Goal: Task Accomplishment & Management: Complete application form

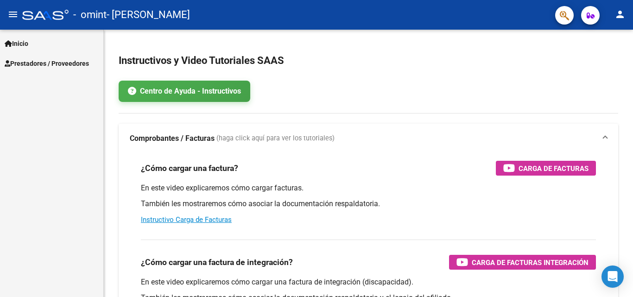
click at [63, 59] on span "Prestadores / Proveedores" at bounding box center [47, 63] width 84 height 10
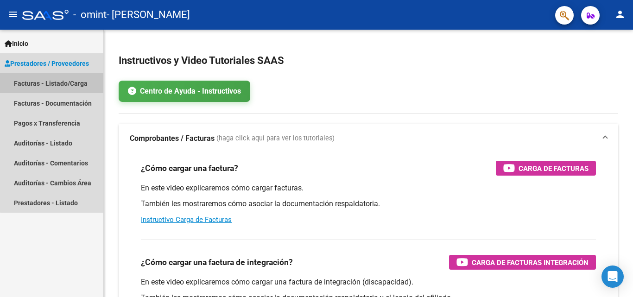
click at [64, 84] on link "Facturas - Listado/Carga" at bounding box center [51, 83] width 103 height 20
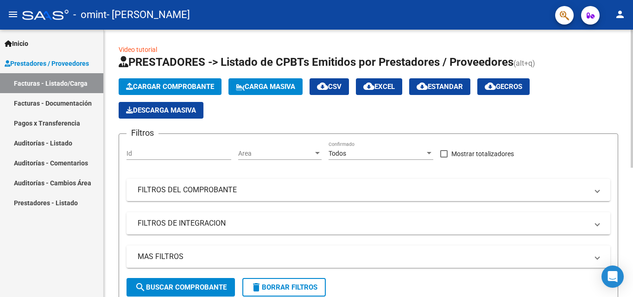
click at [170, 81] on button "Cargar Comprobante" at bounding box center [170, 86] width 103 height 17
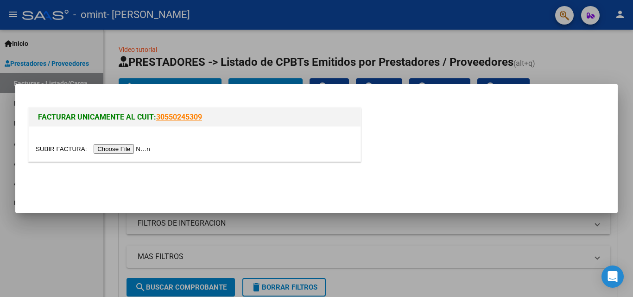
click at [74, 228] on div at bounding box center [316, 148] width 633 height 297
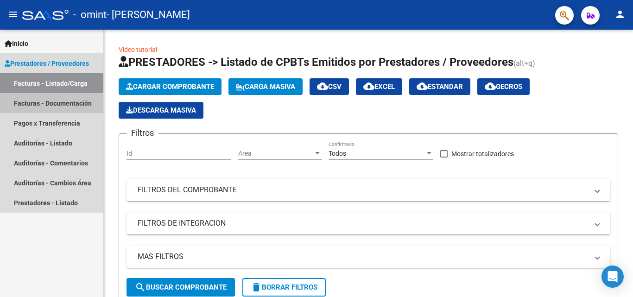
click at [84, 105] on link "Facturas - Documentación" at bounding box center [51, 103] width 103 height 20
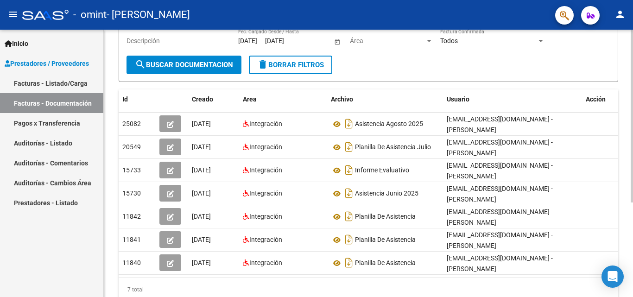
scroll to position [107, 0]
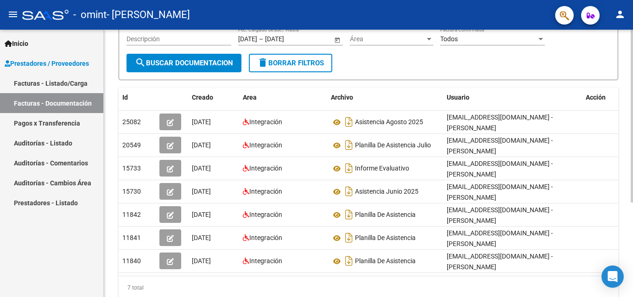
click at [633, 216] on div at bounding box center [632, 188] width 2 height 173
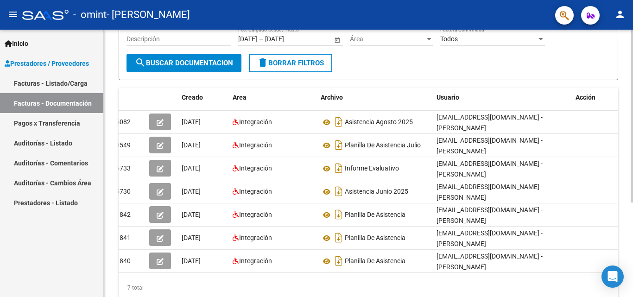
scroll to position [0, 0]
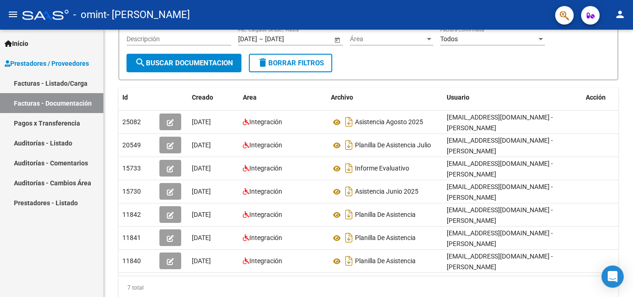
click at [66, 68] on span "Prestadores / Proveedores" at bounding box center [47, 63] width 84 height 10
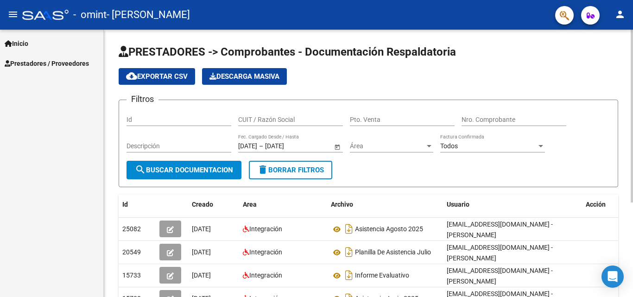
click at [625, 34] on div "PRESTADORES -> Comprobantes - Documentación Respaldatoria cloud_download Export…" at bounding box center [370, 233] width 532 height 406
click at [180, 173] on span "search Buscar Documentacion" at bounding box center [184, 170] width 98 height 8
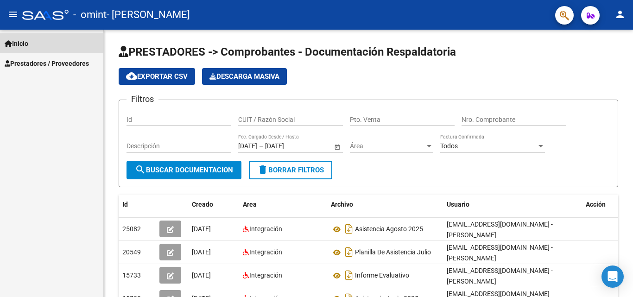
click at [20, 38] on span "Inicio" at bounding box center [17, 43] width 24 height 10
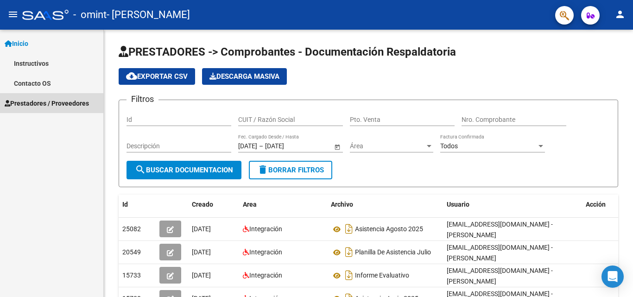
click at [43, 108] on span "Prestadores / Proveedores" at bounding box center [47, 103] width 84 height 10
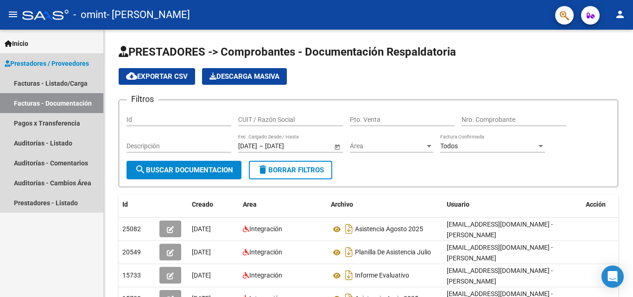
click at [53, 105] on link "Facturas - Documentación" at bounding box center [51, 103] width 103 height 20
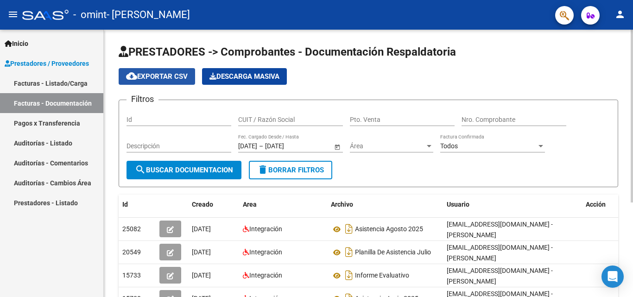
click at [163, 74] on span "cloud_download Exportar CSV" at bounding box center [157, 76] width 62 height 8
click at [195, 170] on span "search Buscar Documentacion" at bounding box center [184, 170] width 98 height 8
click at [53, 79] on link "Facturas - Listado/Carga" at bounding box center [51, 83] width 103 height 20
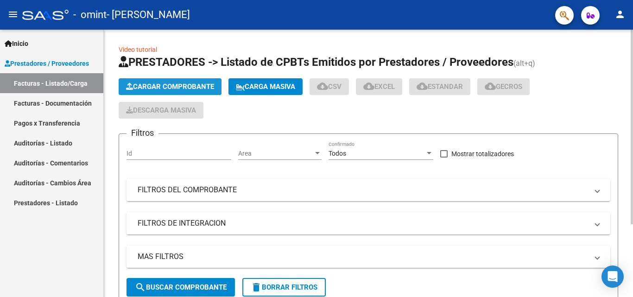
click at [198, 86] on span "Cargar Comprobante" at bounding box center [170, 86] width 88 height 8
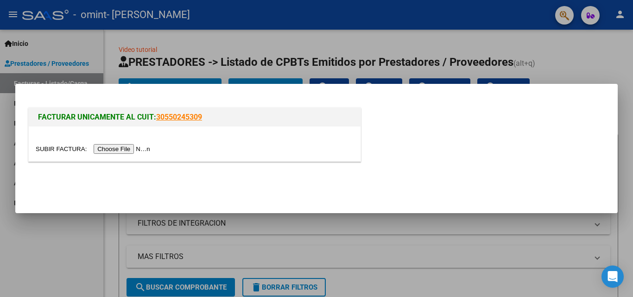
click at [119, 149] on input "file" at bounding box center [94, 149] width 117 height 10
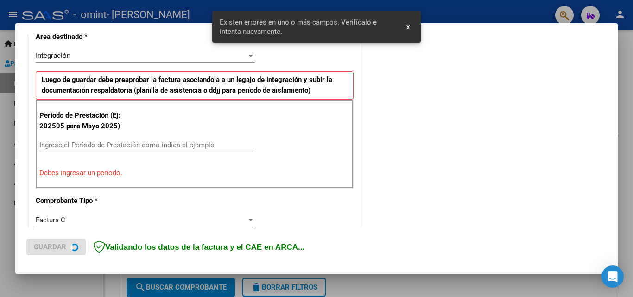
scroll to position [226, 0]
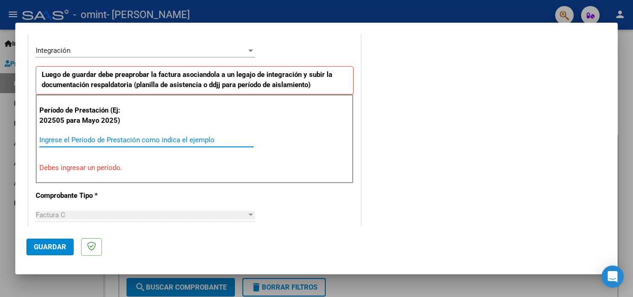
click at [181, 139] on input "Ingrese el Período de Prestación como indica el ejemplo" at bounding box center [146, 140] width 214 height 8
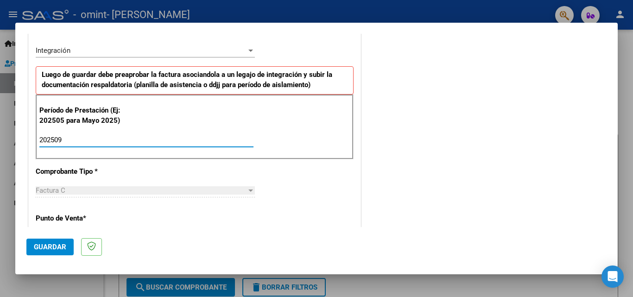
type input "202509"
click at [305, 190] on div "CUIT * 27-28474799-8 Ingresar CUIT ANALISIS PRESTADOR [PERSON_NAME] [PERSON_NAM…" at bounding box center [195, 273] width 332 height 698
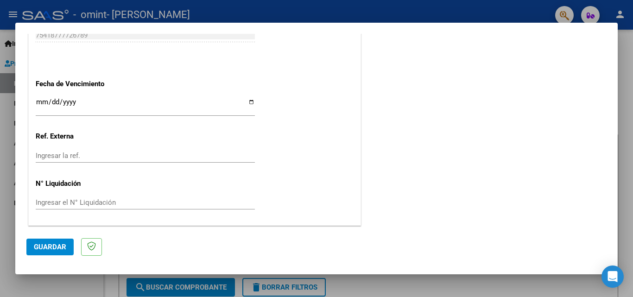
scroll to position [622, 0]
click at [61, 247] on span "Guardar" at bounding box center [50, 247] width 32 height 8
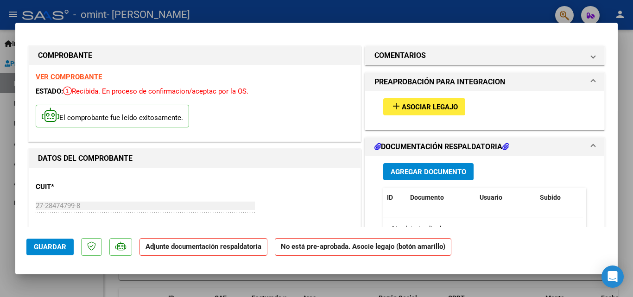
scroll to position [97, 0]
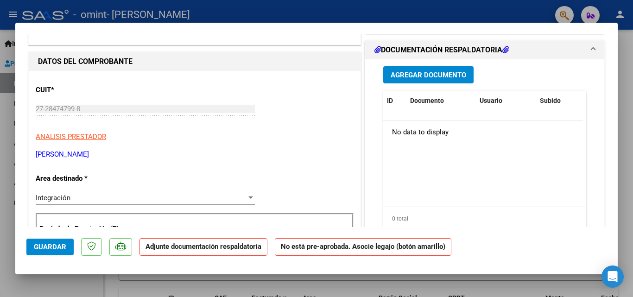
click at [461, 76] on span "Agregar Documento" at bounding box center [429, 75] width 76 height 8
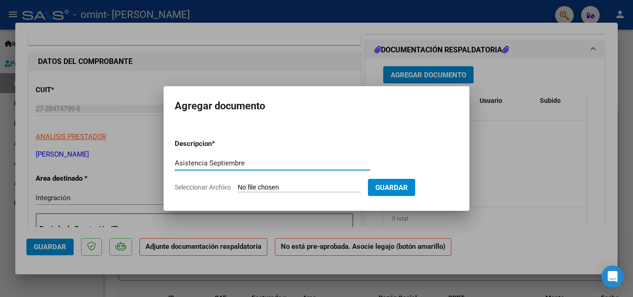
type input "Asistencia Septiembre"
click at [271, 189] on input "Seleccionar Archivo" at bounding box center [299, 188] width 123 height 9
type input "C:\fakepath\Asistencia Septiembre 2025.pdf"
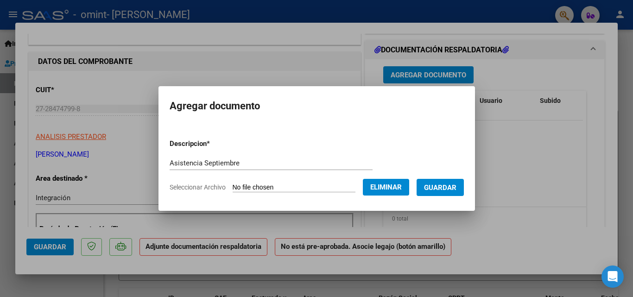
click at [452, 184] on span "Guardar" at bounding box center [440, 188] width 32 height 8
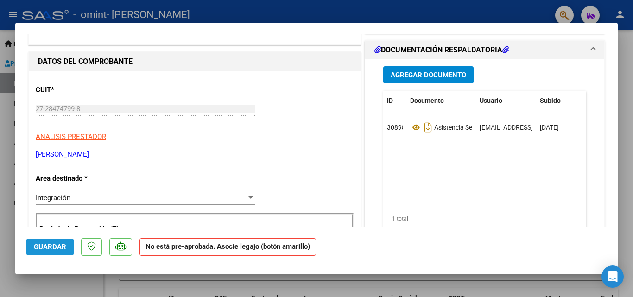
click at [51, 243] on span "Guardar" at bounding box center [50, 247] width 32 height 8
click at [628, 199] on div at bounding box center [316, 148] width 633 height 297
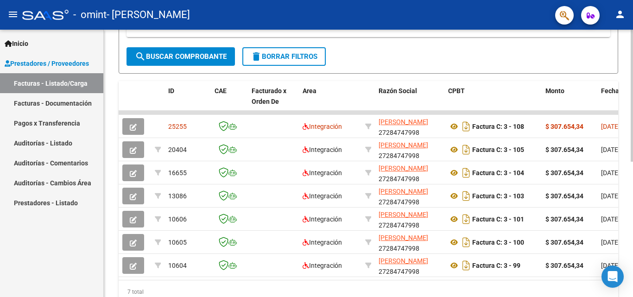
scroll to position [233, 0]
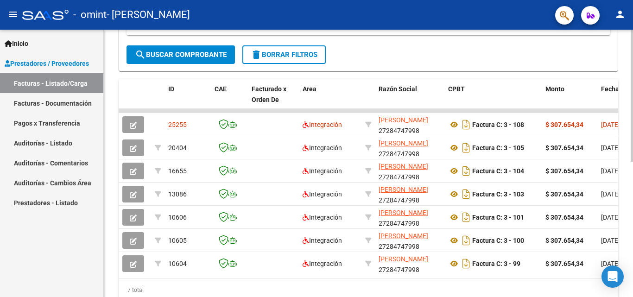
click at [633, 160] on div at bounding box center [632, 214] width 2 height 132
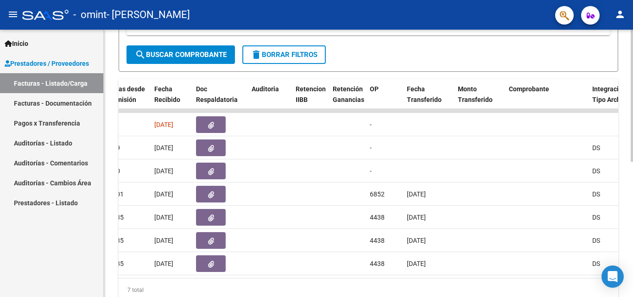
scroll to position [257, 0]
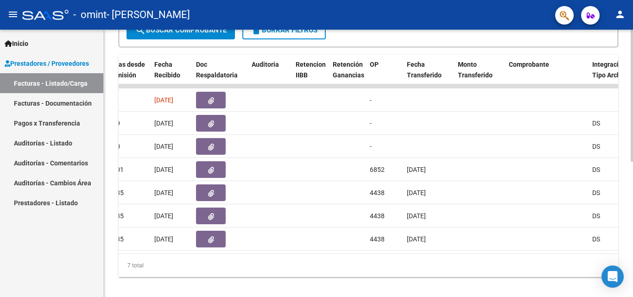
click at [633, 180] on div at bounding box center [632, 226] width 2 height 132
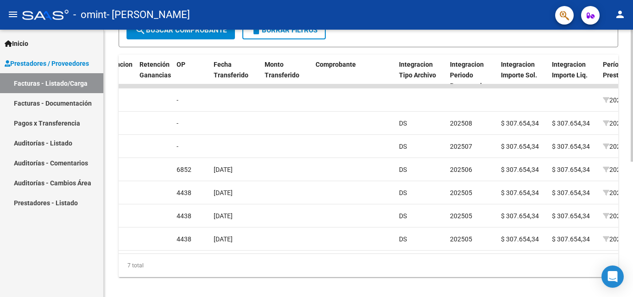
scroll to position [0, 727]
